Goal: Information Seeking & Learning: Learn about a topic

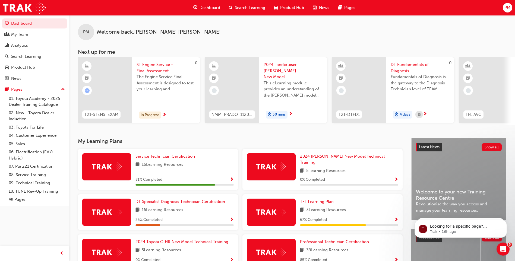
click at [173, 170] on div "Service Technician Certification 16 Learning Resources 81 % Completed" at bounding box center [184, 169] width 98 height 32
click at [169, 159] on span "Service Technician Certification" at bounding box center [164, 156] width 59 height 5
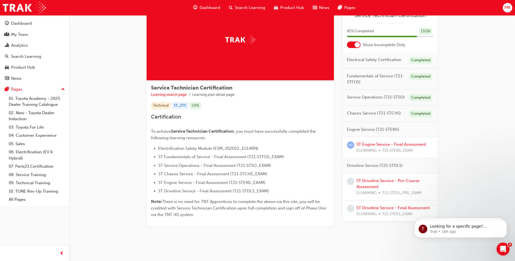
scroll to position [34, 0]
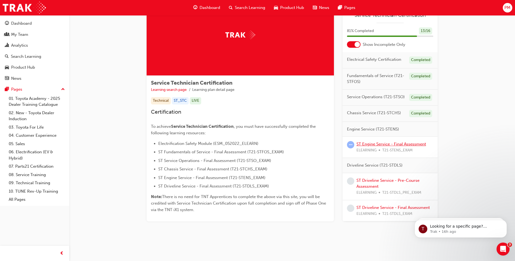
click at [393, 146] on link "ST Engine Service - Final Assessment" at bounding box center [390, 144] width 69 height 5
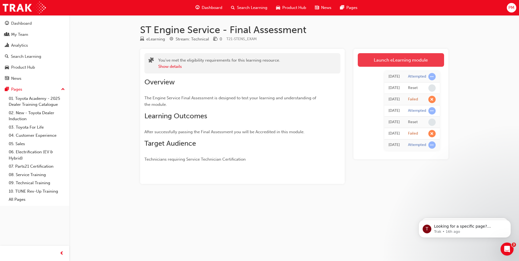
click at [389, 58] on link "Launch eLearning module" at bounding box center [401, 60] width 86 height 14
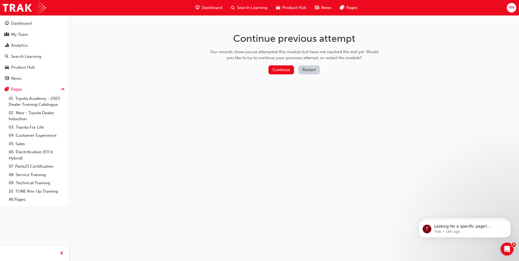
click at [310, 70] on button "Restart" at bounding box center [308, 69] width 21 height 9
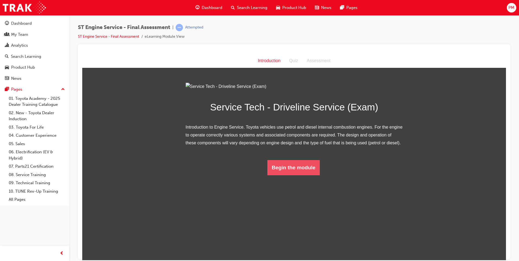
click at [287, 175] on button "Begin the module" at bounding box center [293, 167] width 52 height 15
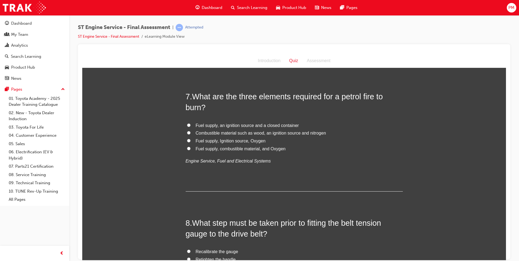
scroll to position [760, 0]
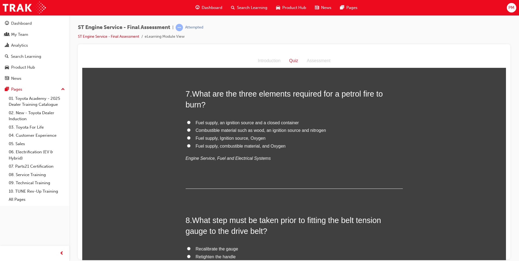
click at [187, 138] on input "Fuel supply, Ignition source, Oxygen" at bounding box center [189, 138] width 4 height 4
radio input "true"
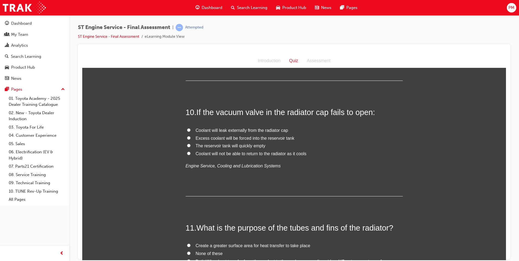
scroll to position [1113, 0]
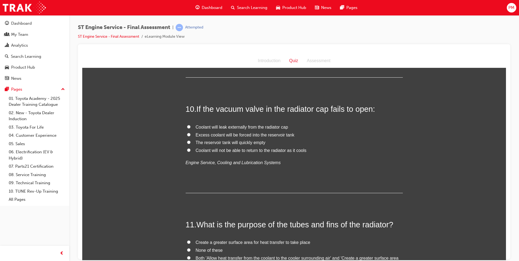
click at [187, 150] on input "Coolant will not be able to return to the radiator as it cools" at bounding box center [189, 150] width 4 height 4
radio input "true"
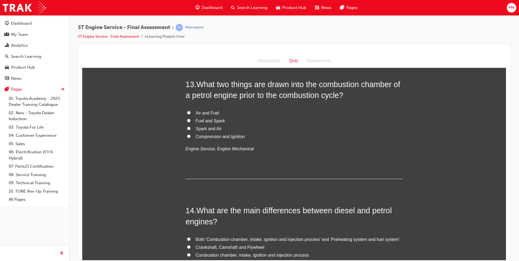
scroll to position [1493, 0]
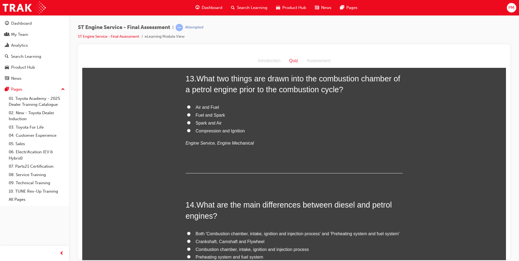
click at [188, 107] on input "Air and Fuel" at bounding box center [189, 107] width 4 height 4
radio input "true"
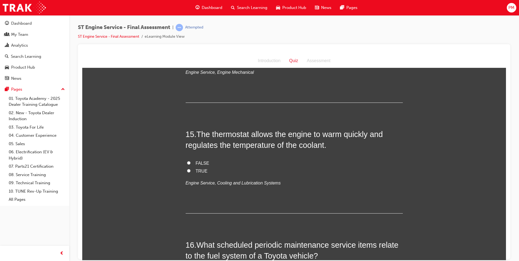
scroll to position [1710, 0]
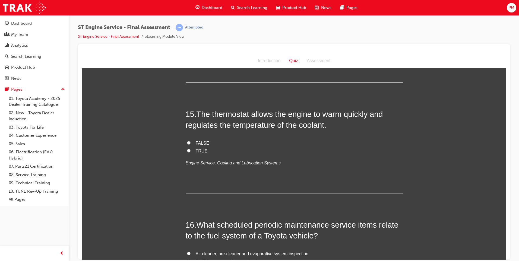
click at [187, 151] on input "TRUE" at bounding box center [189, 151] width 4 height 4
radio input "true"
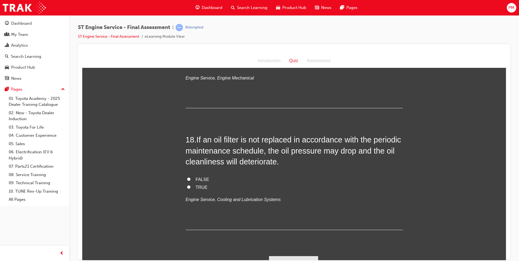
scroll to position [2059, 0]
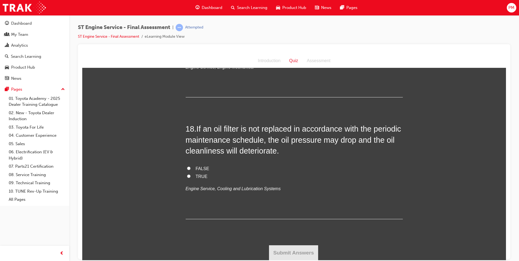
click at [187, 176] on input "TRUE" at bounding box center [189, 176] width 4 height 4
radio input "true"
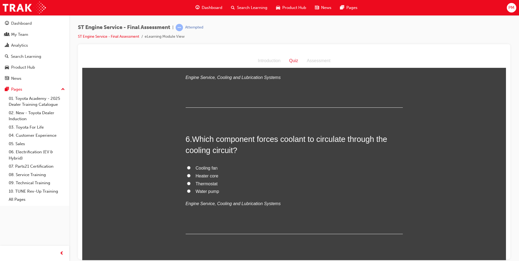
scroll to position [566, 0]
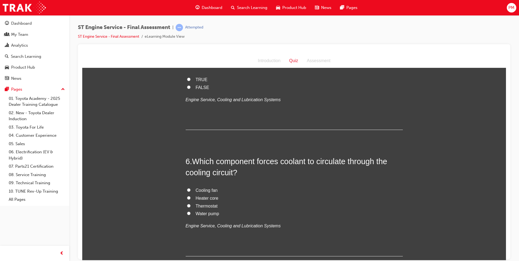
click at [187, 214] on input "Water pump" at bounding box center [189, 213] width 4 height 4
radio input "true"
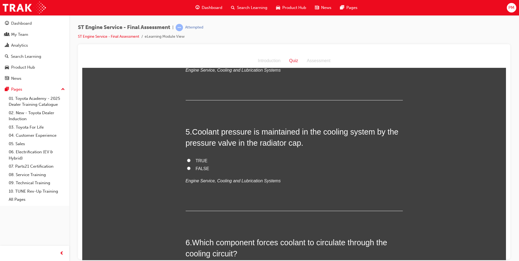
scroll to position [485, 0]
click at [187, 160] on input "TRUE" at bounding box center [189, 161] width 4 height 4
radio input "true"
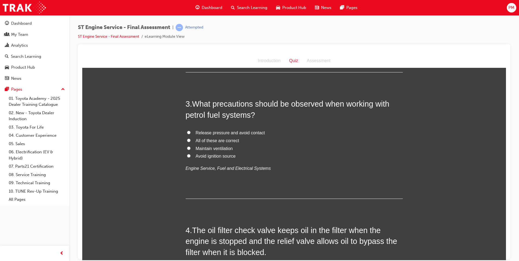
scroll to position [240, 0]
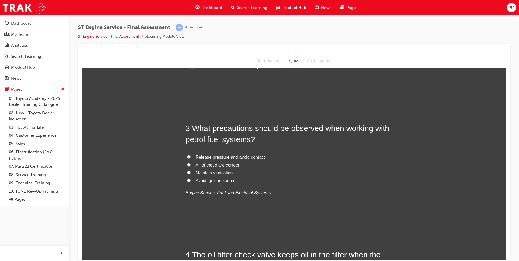
click at [187, 163] on input "All of these are correct" at bounding box center [189, 165] width 4 height 4
radio input "true"
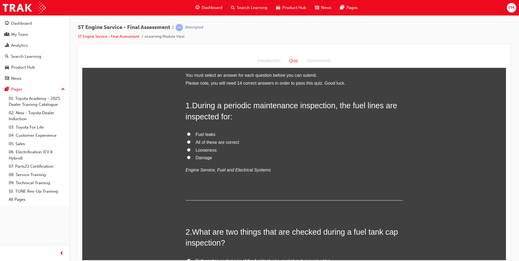
scroll to position [0, 0]
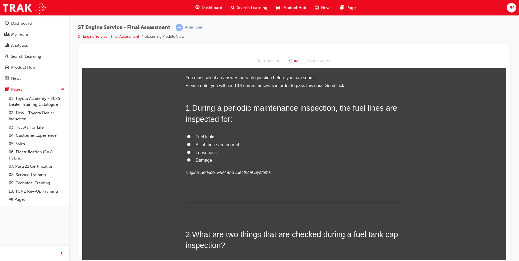
click at [187, 144] on input "All of these are correct" at bounding box center [189, 145] width 4 height 4
radio input "true"
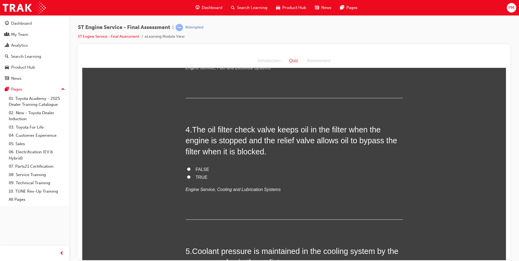
scroll to position [380, 0]
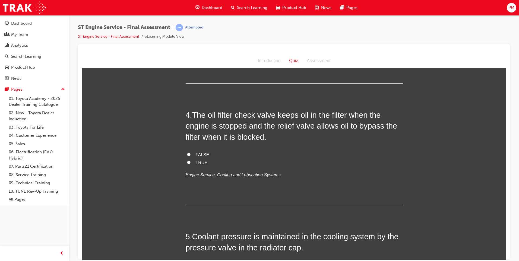
click at [187, 161] on input "TRUE" at bounding box center [189, 162] width 4 height 4
radio input "true"
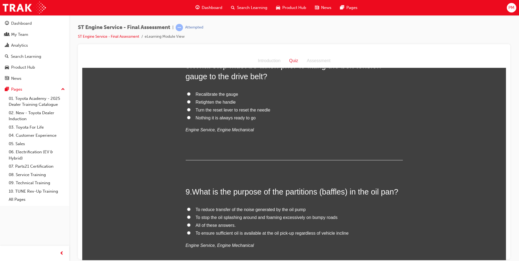
scroll to position [977, 0]
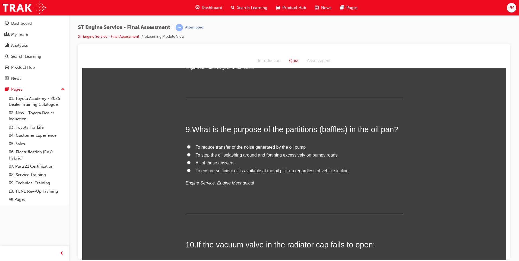
click at [187, 170] on input "To ensure sufficient oil is available at the oil pick-up regardless of vehicle …" at bounding box center [189, 171] width 4 height 4
radio input "true"
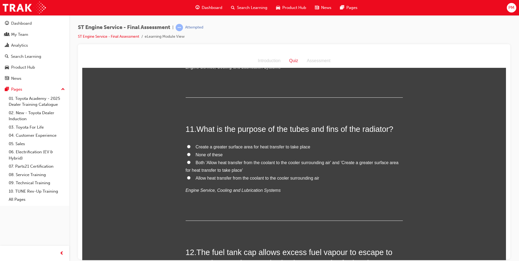
scroll to position [1222, 0]
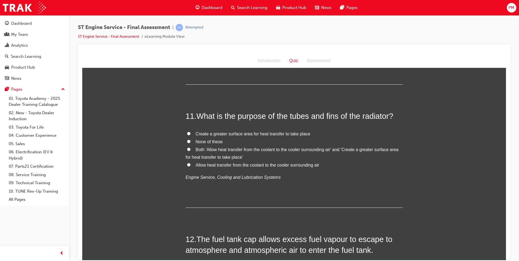
click at [187, 149] on input "Both 'Allow heat transfer from the coolant to the cooler surrounding air' and '…" at bounding box center [189, 149] width 4 height 4
radio input "true"
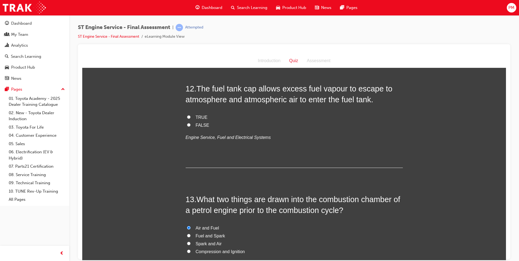
scroll to position [1384, 0]
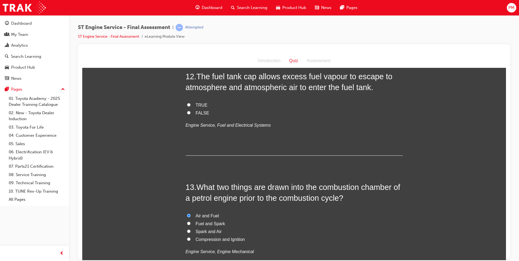
click at [186, 111] on label "FALSE" at bounding box center [294, 113] width 217 height 8
click at [187, 111] on input "FALSE" at bounding box center [189, 113] width 4 height 4
radio input "true"
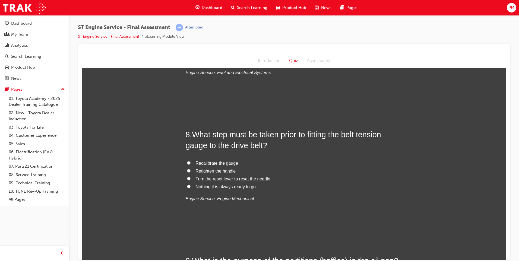
scroll to position [842, 0]
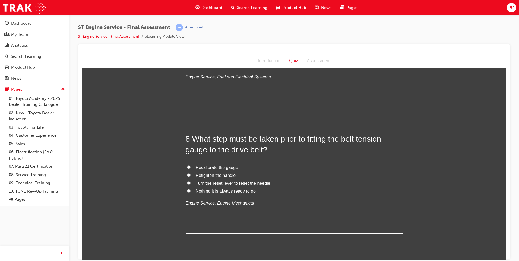
click at [187, 190] on input "Nothing it is always ready to go" at bounding box center [189, 191] width 4 height 4
radio input "true"
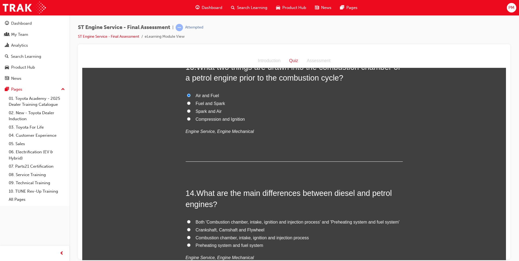
scroll to position [1547, 0]
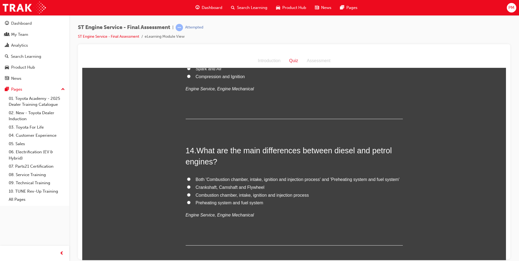
click at [187, 194] on input "Combustion chamber, intake, ignition and injection process" at bounding box center [189, 195] width 4 height 4
radio input "true"
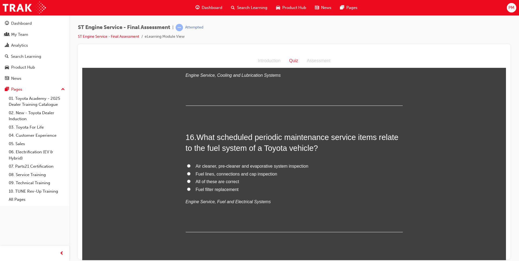
scroll to position [1819, 0]
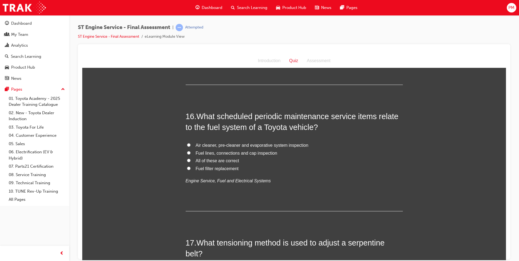
click at [187, 160] on input "All of these are correct" at bounding box center [189, 161] width 4 height 4
radio input "true"
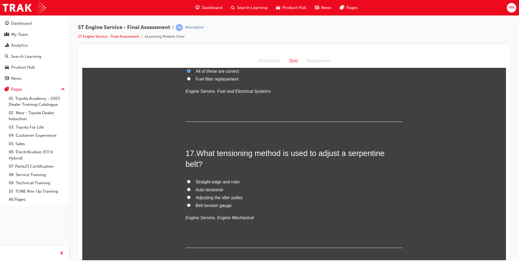
scroll to position [1927, 0]
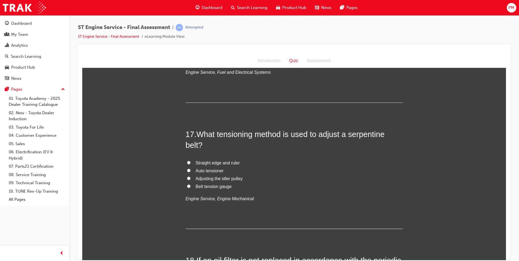
click at [187, 186] on input "Belt tension gauge" at bounding box center [189, 186] width 4 height 4
radio input "true"
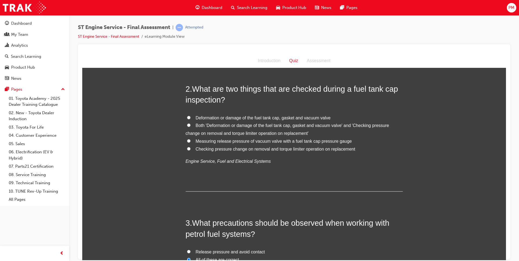
scroll to position [105, 0]
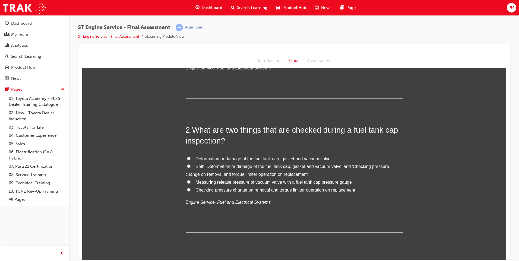
click at [188, 159] on input "Deformation or damage of the fuel tank cap, gasket and vacuum valve" at bounding box center [189, 159] width 4 height 4
radio input "true"
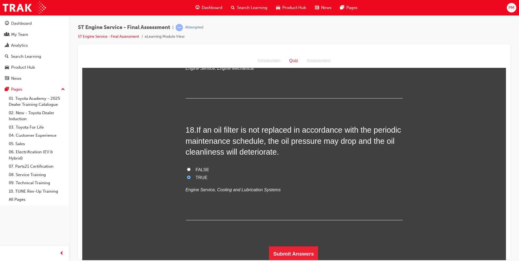
scroll to position [2059, 0]
click at [284, 253] on button "Submit Answers" at bounding box center [293, 252] width 49 height 15
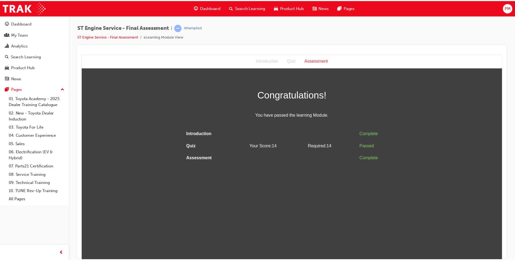
scroll to position [0, 0]
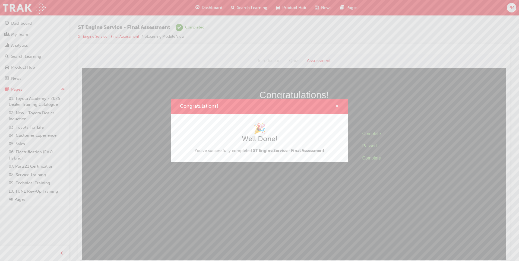
click at [337, 105] on span "cross-icon" at bounding box center [337, 106] width 4 height 5
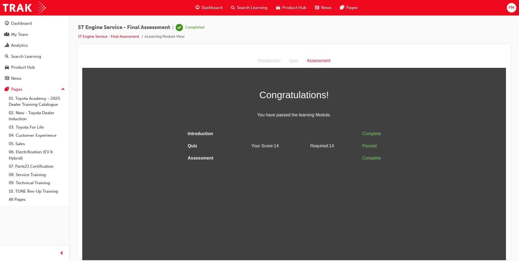
click at [215, 6] on span "Dashboard" at bounding box center [212, 8] width 21 height 6
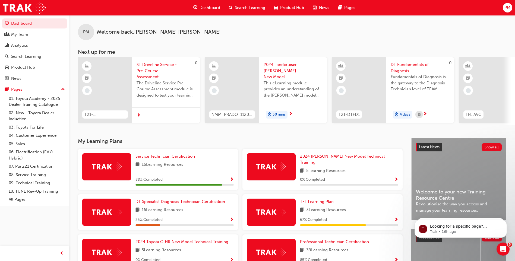
click at [162, 164] on span "16 Learning Resources" at bounding box center [163, 165] width 42 height 7
click at [164, 159] on span "Service Technician Certification" at bounding box center [164, 156] width 59 height 5
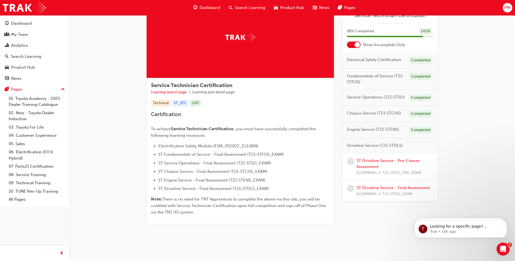
scroll to position [34, 0]
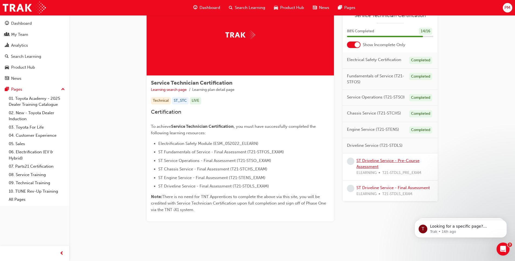
click at [381, 162] on link "ST Driveline Service - Pre-Course Assessment" at bounding box center [387, 163] width 63 height 11
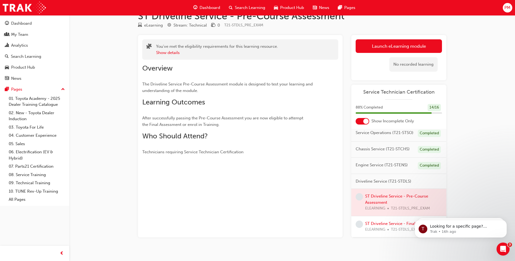
scroll to position [21, 0]
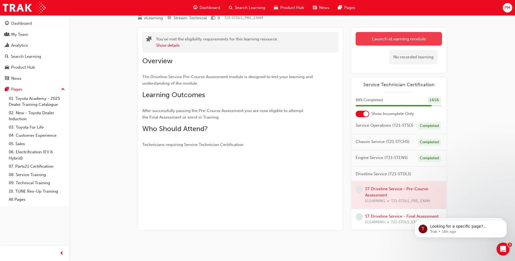
click at [410, 38] on link "Launch eLearning module" at bounding box center [399, 39] width 86 height 14
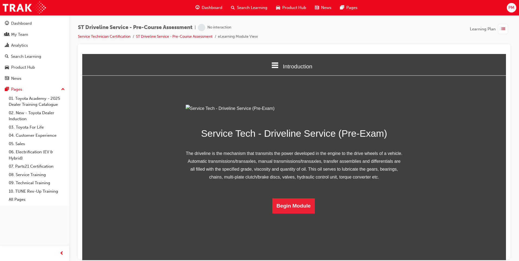
scroll to position [13, 0]
click at [286, 213] on button "Begin Module" at bounding box center [293, 205] width 43 height 15
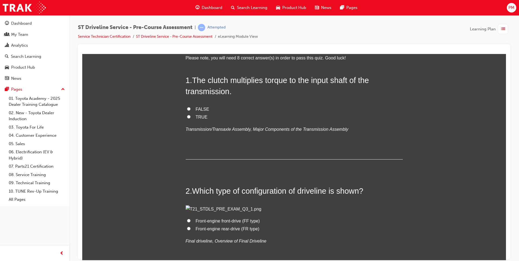
scroll to position [0, 0]
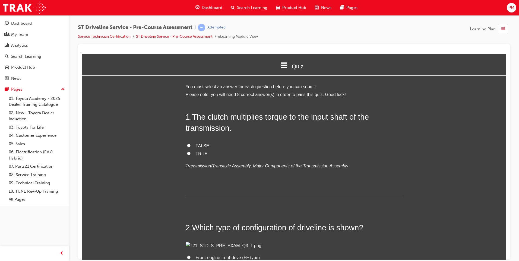
click at [187, 144] on input "FALSE" at bounding box center [189, 146] width 4 height 4
radio input "true"
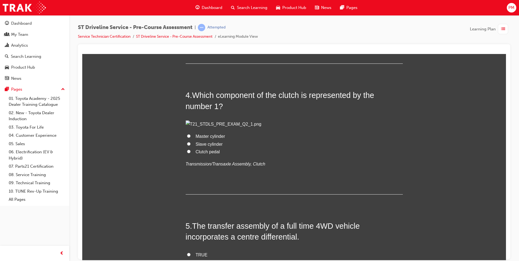
scroll to position [353, 0]
radio input "true"
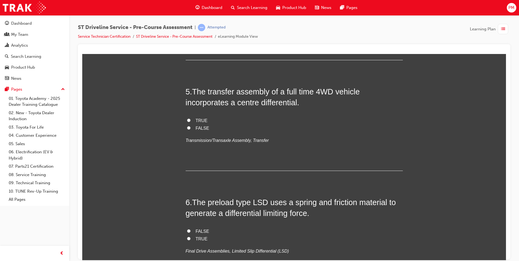
scroll to position [489, 0]
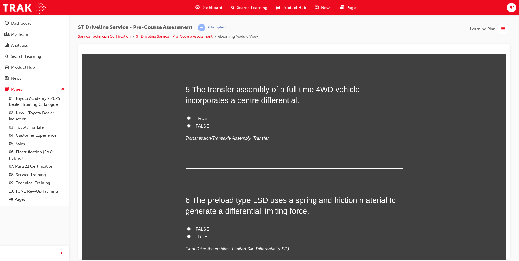
radio input "true"
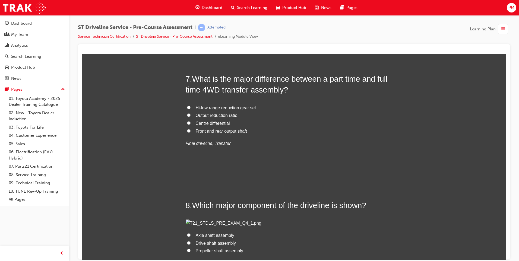
scroll to position [733, 0]
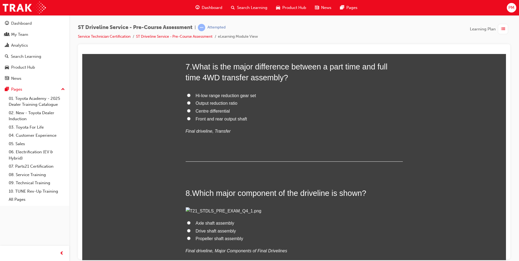
radio input "true"
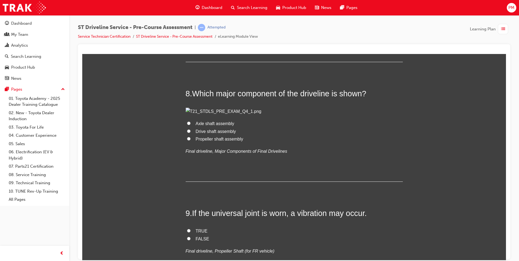
scroll to position [842, 0]
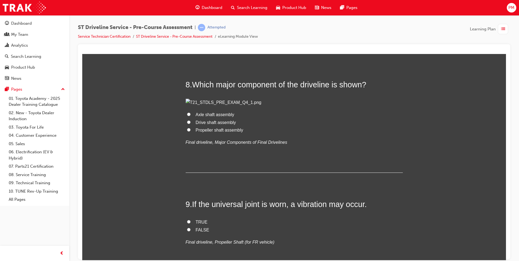
radio input "true"
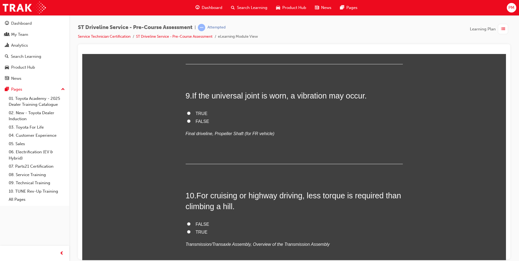
scroll to position [977, 0]
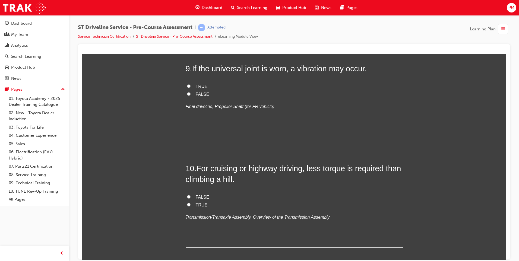
radio input "true"
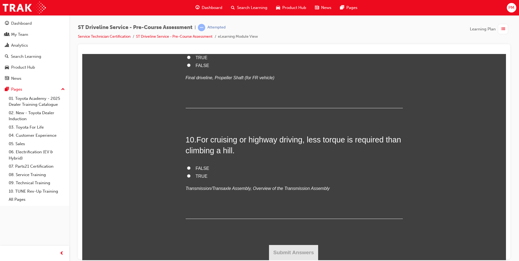
scroll to position [1086, 0]
radio input "true"
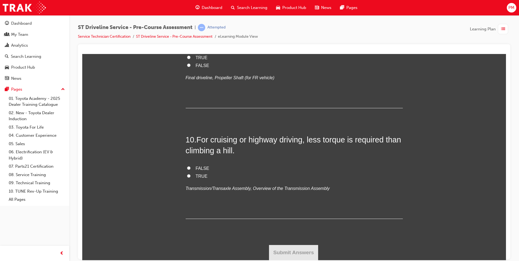
radio input "true"
click at [187, 59] on input "TRUE" at bounding box center [189, 57] width 4 height 4
radio input "true"
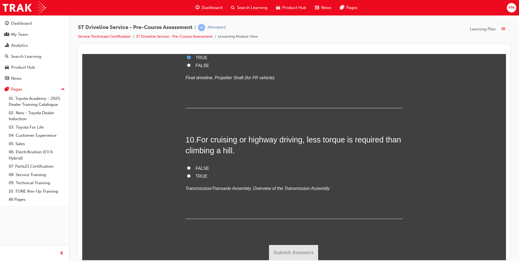
click at [187, 178] on input "TRUE" at bounding box center [189, 176] width 4 height 4
radio input "true"
click at [294, 249] on button "Submit Answers" at bounding box center [293, 252] width 49 height 15
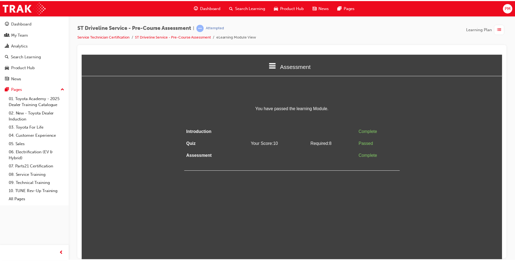
scroll to position [0, 0]
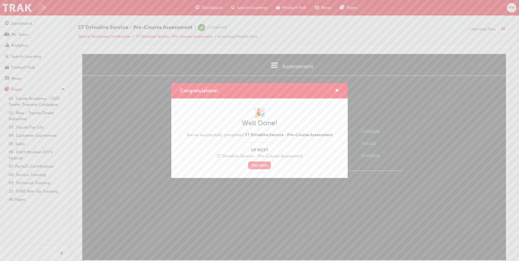
click at [266, 166] on link "Start Now" at bounding box center [259, 166] width 23 height 8
click at [260, 164] on link "Start Now" at bounding box center [259, 166] width 23 height 8
click at [336, 90] on span "cross-icon" at bounding box center [337, 90] width 4 height 5
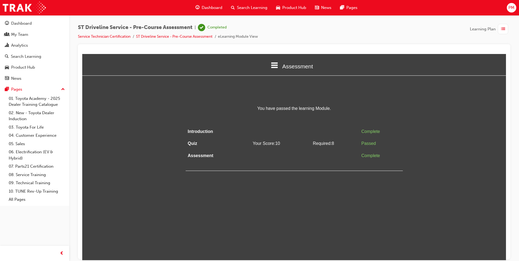
click at [220, 5] on span "Dashboard" at bounding box center [212, 8] width 21 height 6
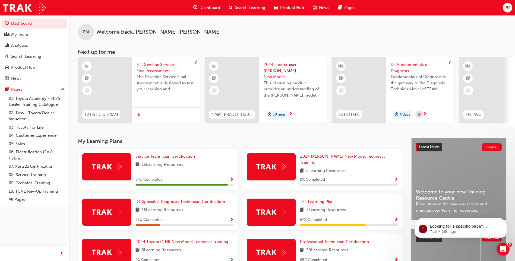
click at [164, 159] on span "Service Technician Certification" at bounding box center [164, 156] width 59 height 5
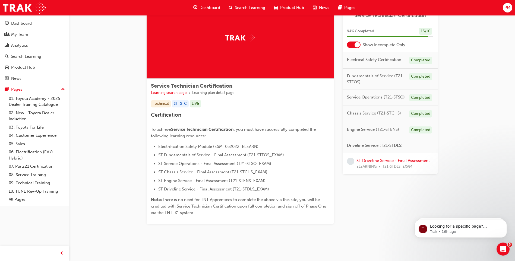
scroll to position [34, 0]
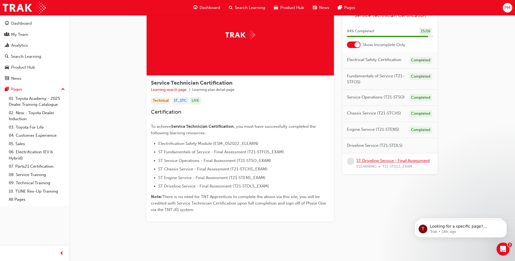
click at [382, 160] on link "ST Driveline Service - Final Assessment" at bounding box center [392, 160] width 73 height 5
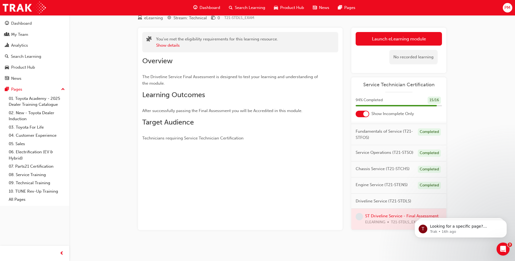
scroll to position [30, 0]
click at [406, 43] on link "Launch eLearning module" at bounding box center [399, 39] width 86 height 14
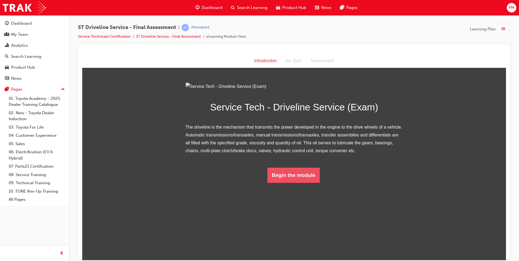
click at [289, 183] on button "Begin the module" at bounding box center [293, 174] width 52 height 15
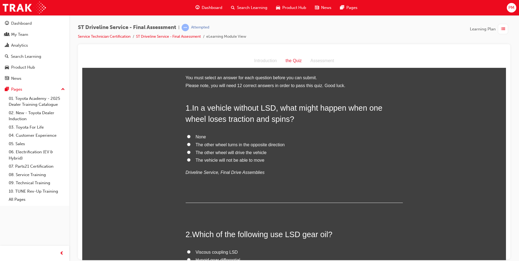
click at [187, 160] on input "The vehicle will not be able to move" at bounding box center [189, 160] width 4 height 4
radio input "true"
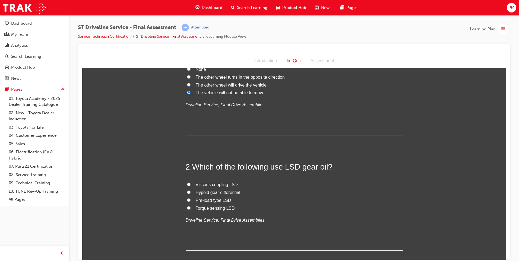
scroll to position [81, 0]
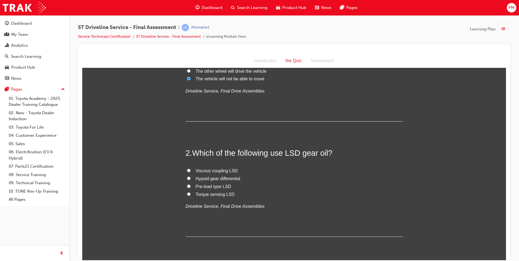
click at [187, 186] on input "Pre-load type LSD" at bounding box center [189, 186] width 4 height 4
radio input "true"
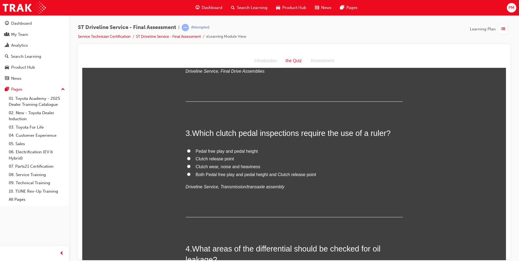
scroll to position [217, 0]
click at [187, 150] on input "Pedal free play and pedal height" at bounding box center [189, 150] width 4 height 4
radio input "true"
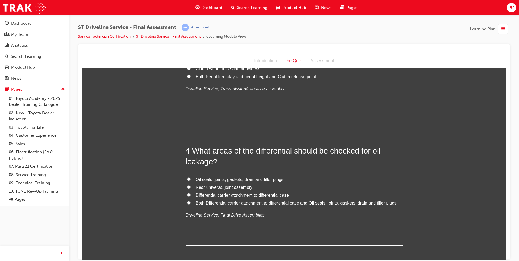
scroll to position [326, 0]
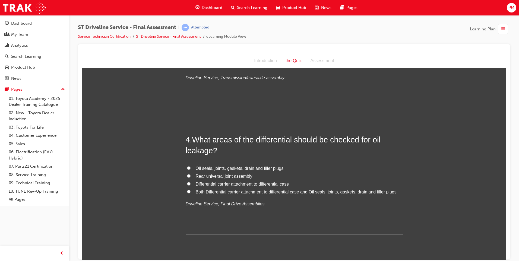
click at [187, 166] on input "Oil seals, joints, gaskets, drain and filler plugs" at bounding box center [189, 168] width 4 height 4
radio input "true"
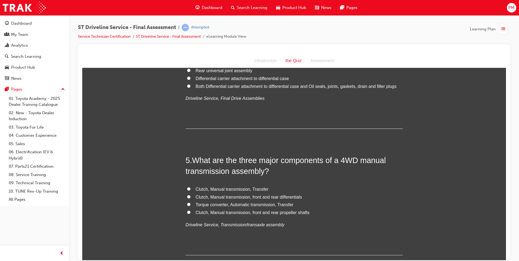
scroll to position [434, 0]
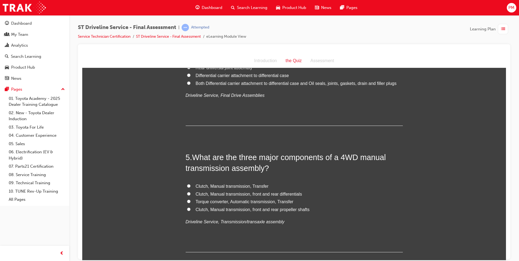
click at [187, 186] on input "Clutch, Manual transmission, Transfer" at bounding box center [189, 186] width 4 height 4
radio input "true"
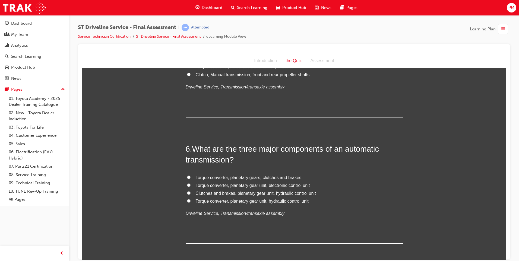
scroll to position [570, 0]
click at [187, 193] on input "Clutches and brakes, planetary gear unit, hydraulic control unit" at bounding box center [189, 192] width 4 height 4
radio input "true"
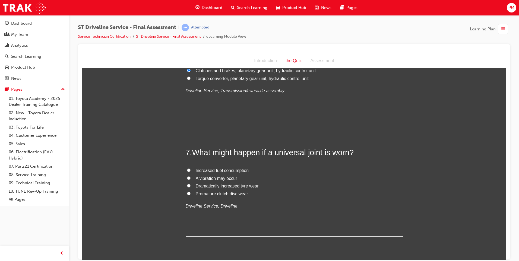
scroll to position [706, 0]
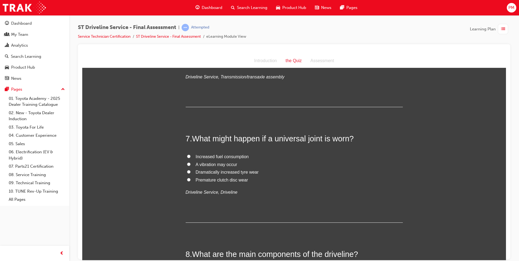
click at [188, 165] on input "A vibration may occur" at bounding box center [189, 164] width 4 height 4
radio input "true"
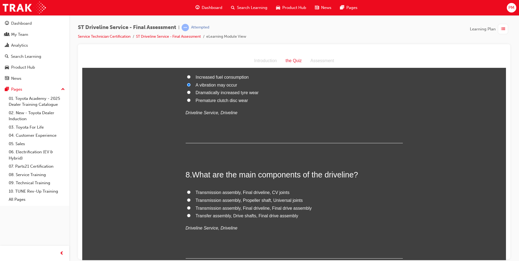
scroll to position [814, 0]
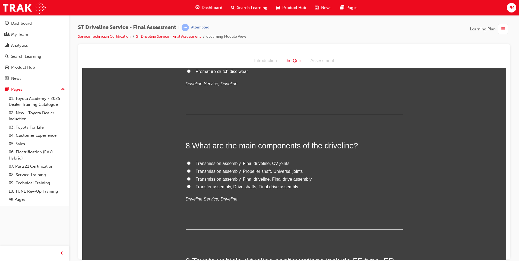
click at [187, 179] on input "Transmission assembly, Final driveline, Final drive assembly" at bounding box center [189, 179] width 4 height 4
radio input "true"
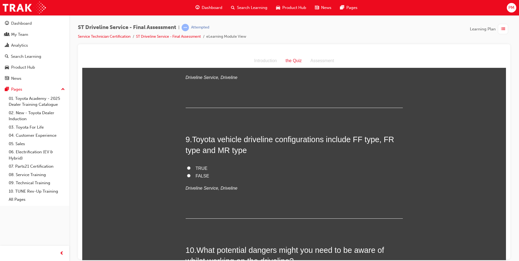
scroll to position [950, 0]
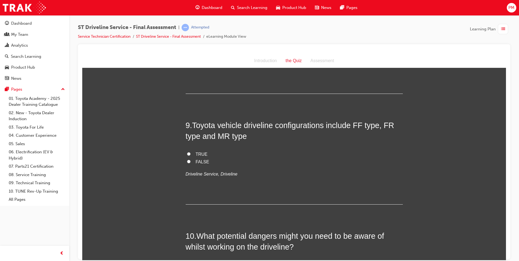
click at [187, 153] on input "TRUE" at bounding box center [189, 154] width 4 height 4
radio input "true"
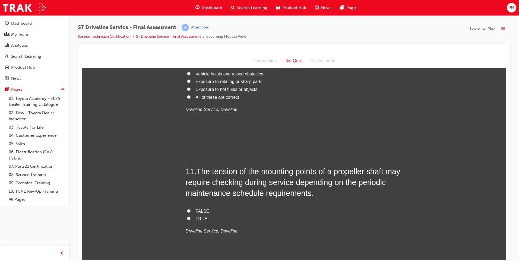
scroll to position [1167, 0]
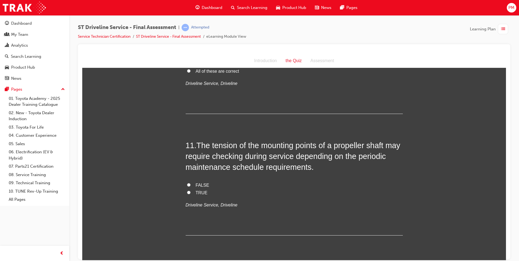
click at [187, 192] on input "TRUE" at bounding box center [189, 193] width 4 height 4
radio input "true"
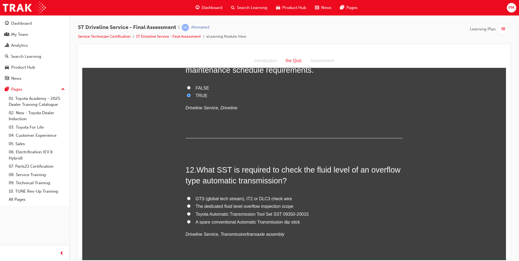
scroll to position [1276, 0]
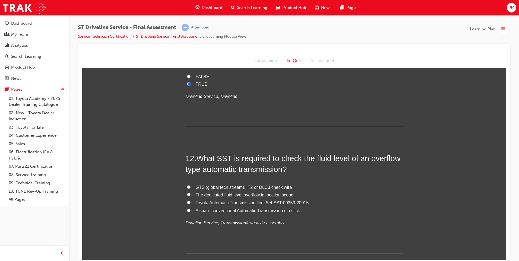
click at [187, 186] on input "GTS (global tech stream), IT2 or DLC3 check wire" at bounding box center [189, 187] width 4 height 4
radio input "true"
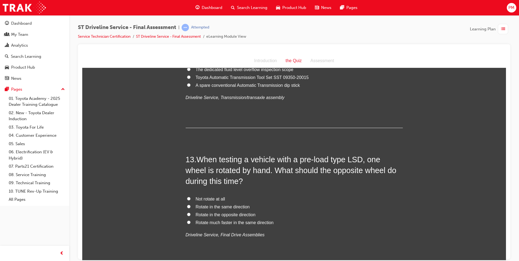
scroll to position [1412, 0]
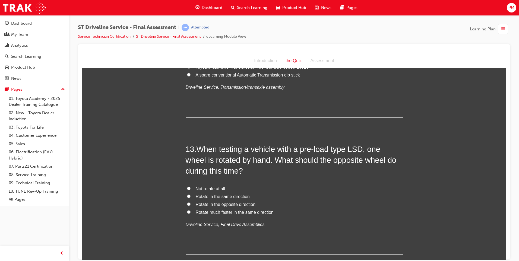
click at [187, 195] on input "Rotate in the same direction" at bounding box center [189, 196] width 4 height 4
radio input "true"
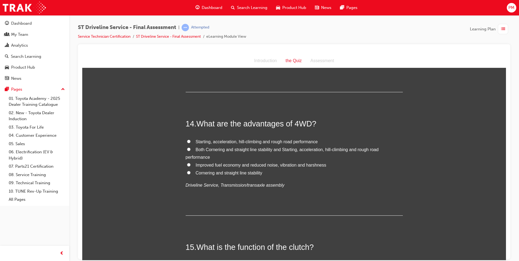
scroll to position [1575, 0]
click at [188, 150] on input "Both Cornering and straight line stability and Starting, acceleration, hill-cli…" at bounding box center [189, 149] width 4 height 4
radio input "true"
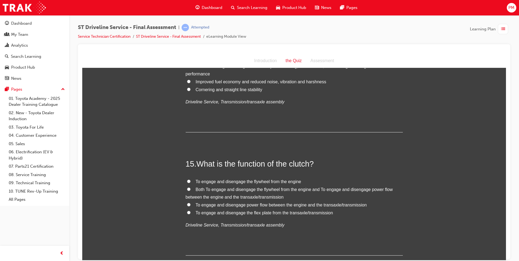
scroll to position [1683, 0]
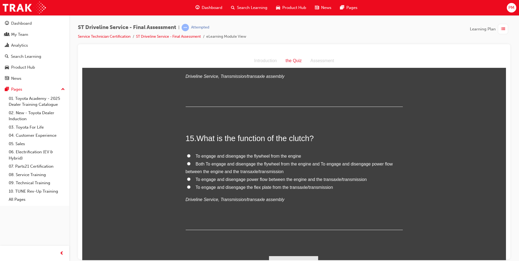
click at [187, 179] on input "To engage and disengage power flow between the engine and the transaxle/transmi…" at bounding box center [189, 179] width 4 height 4
radio input "true"
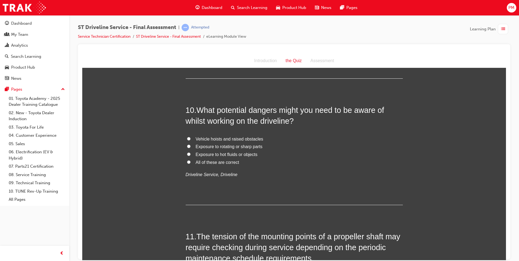
scroll to position [1070, 0]
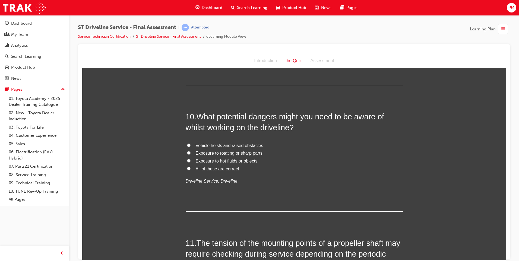
click at [187, 170] on input "All of these are correct" at bounding box center [189, 169] width 4 height 4
radio input "true"
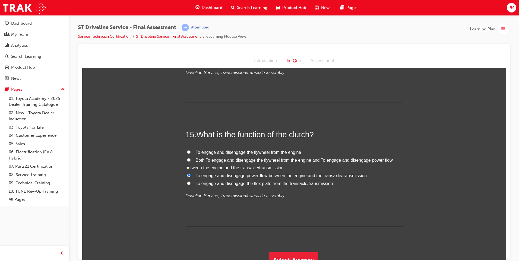
scroll to position [1694, 0]
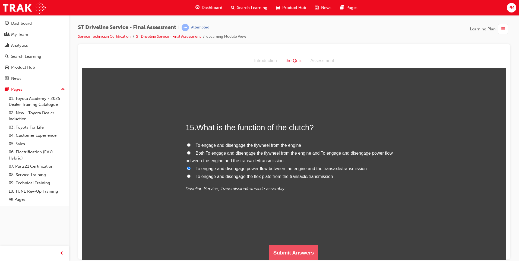
click at [286, 254] on button "Submit Answers" at bounding box center [293, 252] width 49 height 15
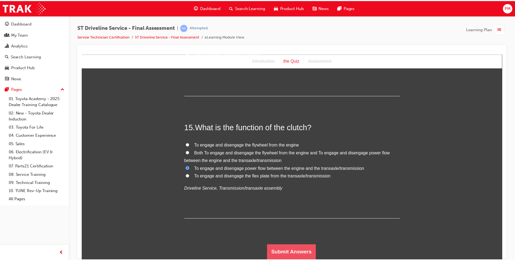
scroll to position [0, 0]
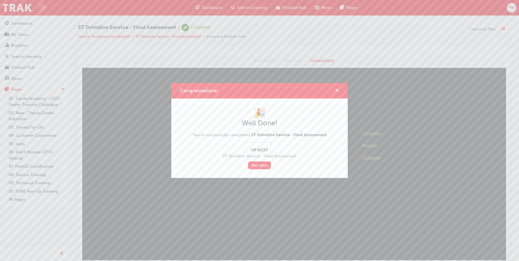
click at [338, 92] on span "cross-icon" at bounding box center [337, 90] width 4 height 5
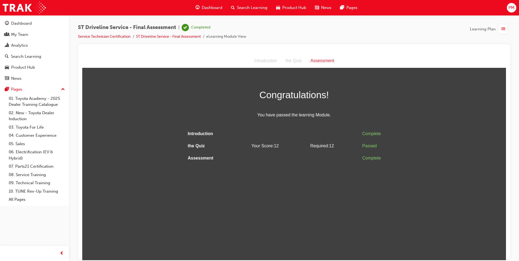
click at [213, 7] on span "Dashboard" at bounding box center [212, 8] width 21 height 6
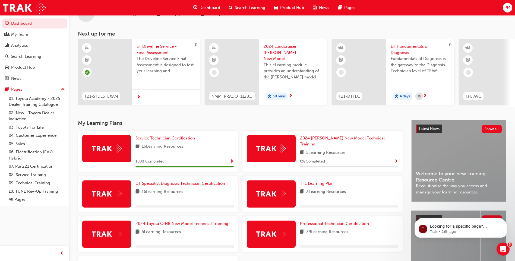
scroll to position [54, 0]
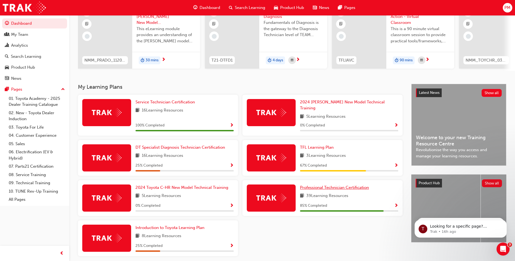
click at [336, 185] on span "Professional Technician Certification" at bounding box center [334, 187] width 69 height 5
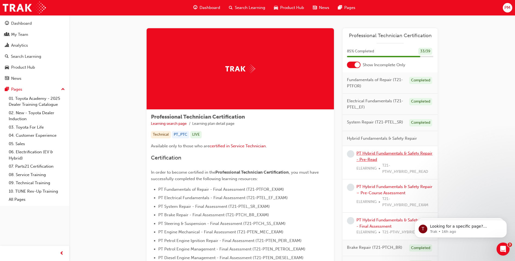
click at [368, 154] on link "PT Hybrid Fundamentals & Safety Repair - Pre-Read" at bounding box center [394, 156] width 76 height 11
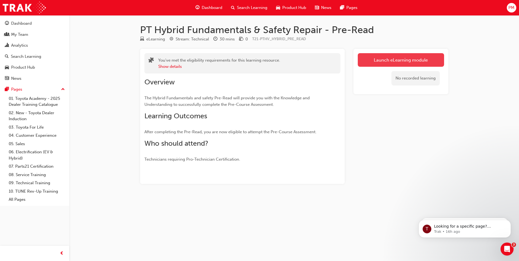
click at [406, 55] on link "Launch eLearning module" at bounding box center [401, 60] width 86 height 14
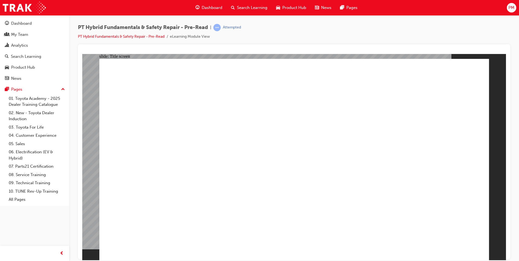
drag, startPoint x: 295, startPoint y: 232, endPoint x: 293, endPoint y: 239, distance: 6.7
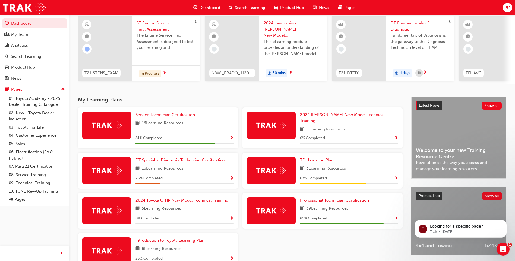
scroll to position [54, 0]
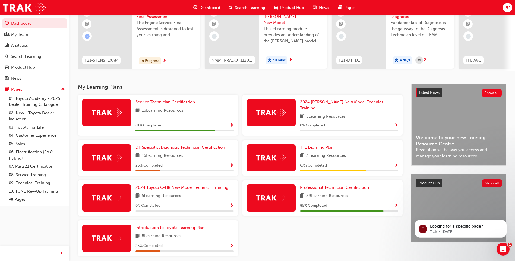
click at [165, 105] on span "Service Technician Certification" at bounding box center [164, 102] width 59 height 5
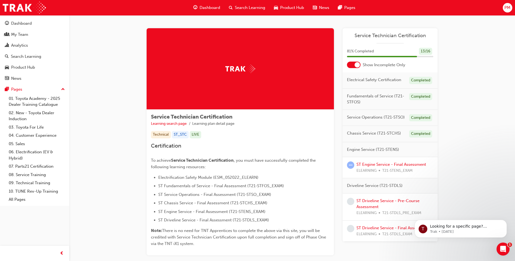
click at [421, 116] on div "Completed" at bounding box center [420, 117] width 23 height 7
click at [421, 96] on div "Completed" at bounding box center [420, 96] width 23 height 7
click at [254, 7] on span "Search Learning" at bounding box center [250, 8] width 30 height 6
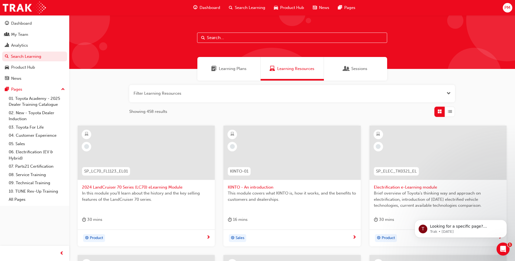
click at [212, 10] on span "Dashboard" at bounding box center [210, 8] width 21 height 6
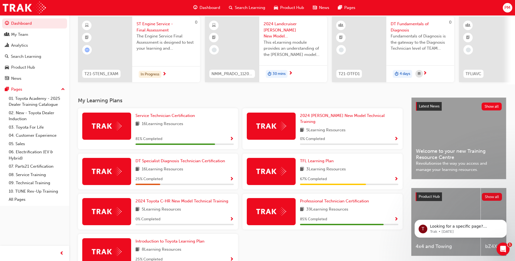
scroll to position [54, 0]
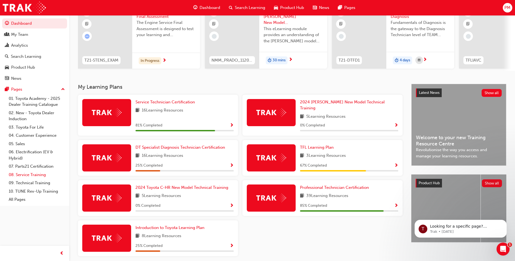
click at [36, 174] on link "08. Service Training" at bounding box center [37, 175] width 61 height 8
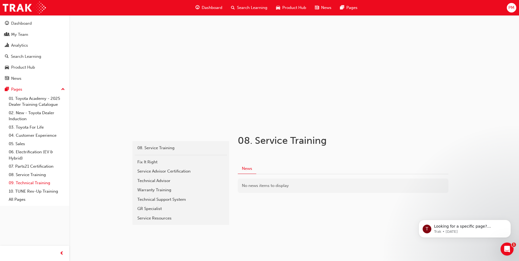
click at [29, 184] on link "09. Technical Training" at bounding box center [37, 183] width 61 height 8
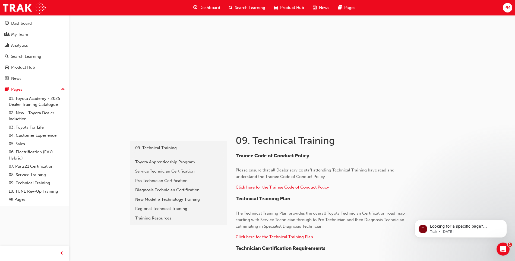
click at [212, 6] on span "Dashboard" at bounding box center [210, 8] width 21 height 6
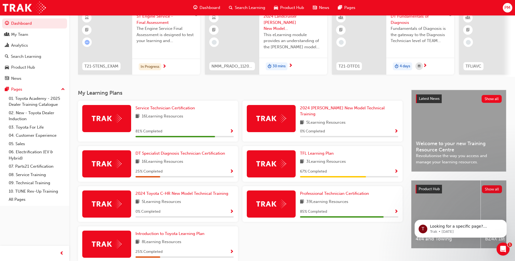
scroll to position [73, 0]
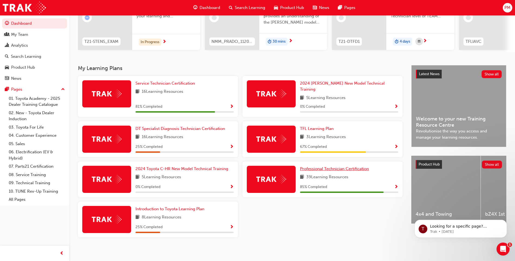
click at [311, 167] on span "Professional Technician Certification" at bounding box center [334, 168] width 69 height 5
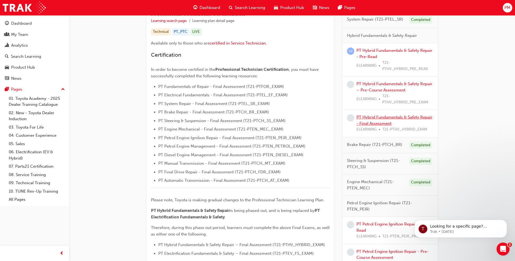
scroll to position [81, 0]
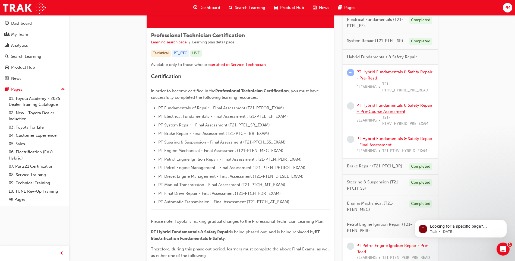
click at [375, 109] on link "PT Hybrid Fundamentals & Safety Repair – Pre-Course Assessment" at bounding box center [394, 108] width 76 height 11
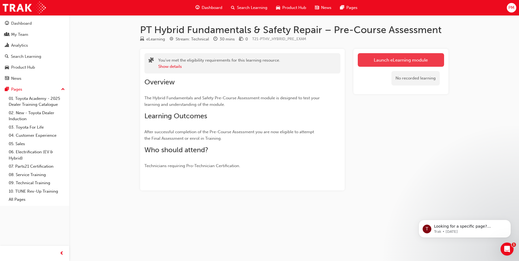
click at [390, 61] on link "Launch eLearning module" at bounding box center [401, 60] width 86 height 14
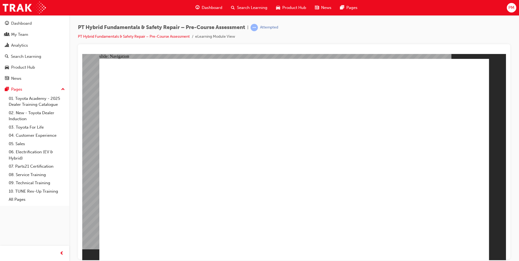
radio input "true"
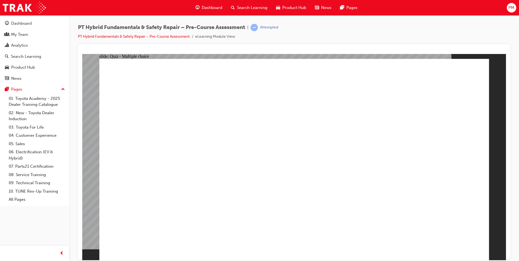
radio input "true"
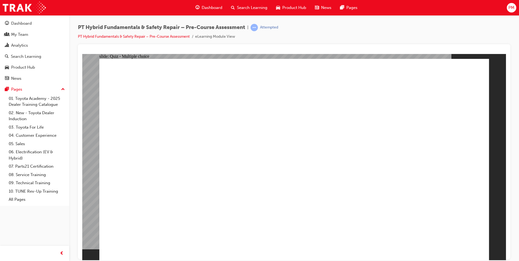
radio input "true"
checkbox input "true"
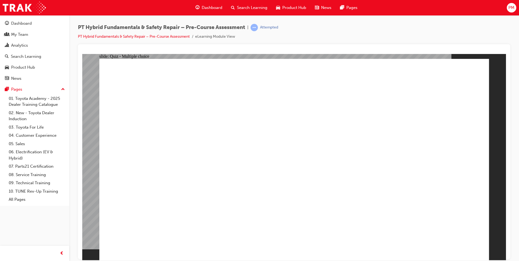
checkbox input "true"
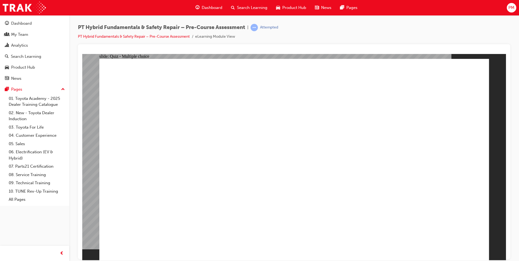
radio input "false"
radio input "true"
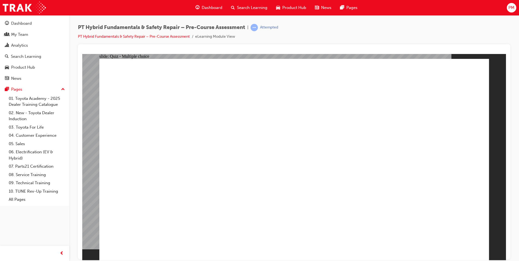
drag, startPoint x: 199, startPoint y: 229, endPoint x: 194, endPoint y: 242, distance: 13.3
radio input "true"
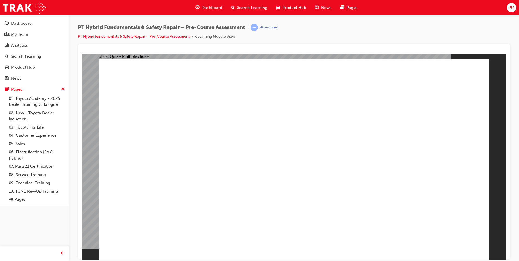
radio input "true"
